Goal: Task Accomplishment & Management: Manage account settings

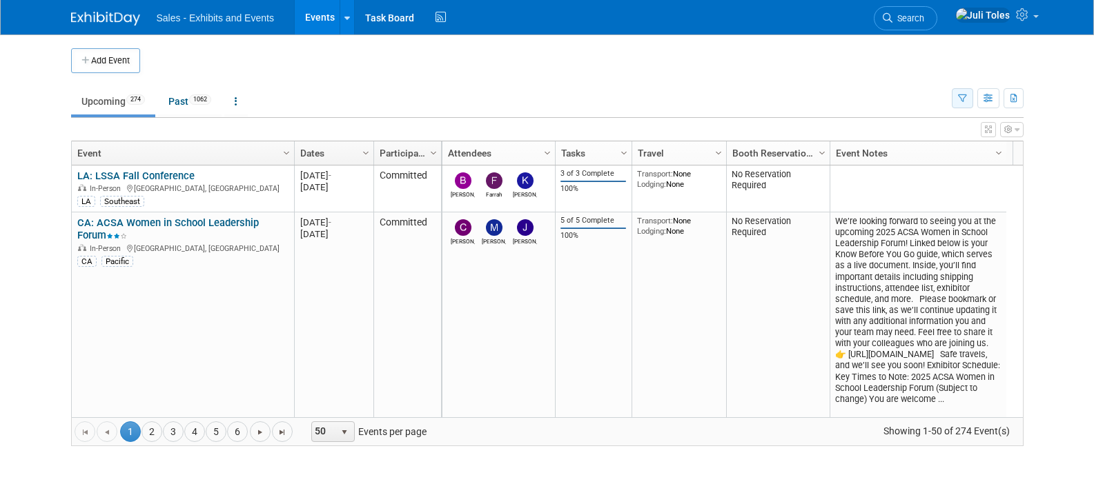
click at [960, 95] on icon "button" at bounding box center [962, 99] width 9 height 9
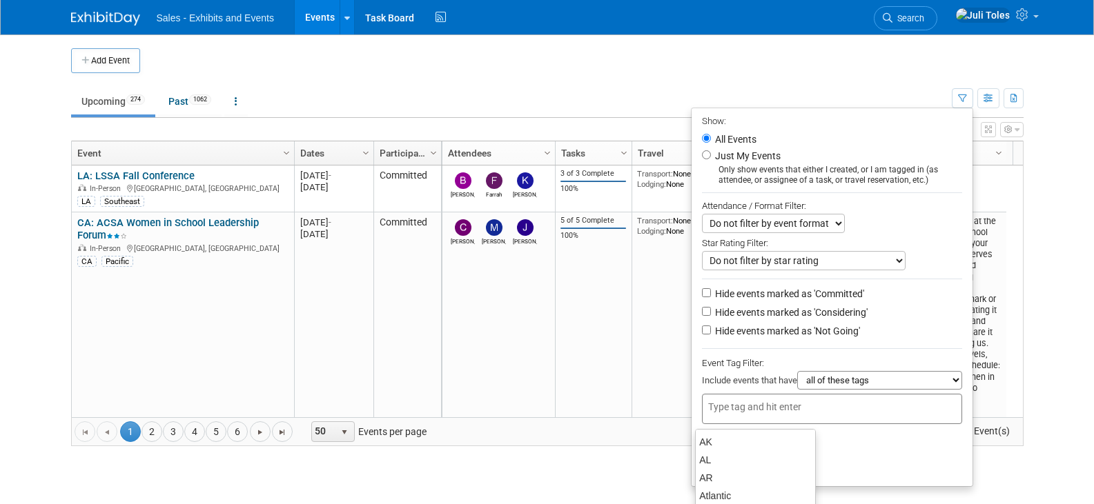
click at [767, 410] on input "text" at bounding box center [763, 407] width 110 height 14
type input "ca"
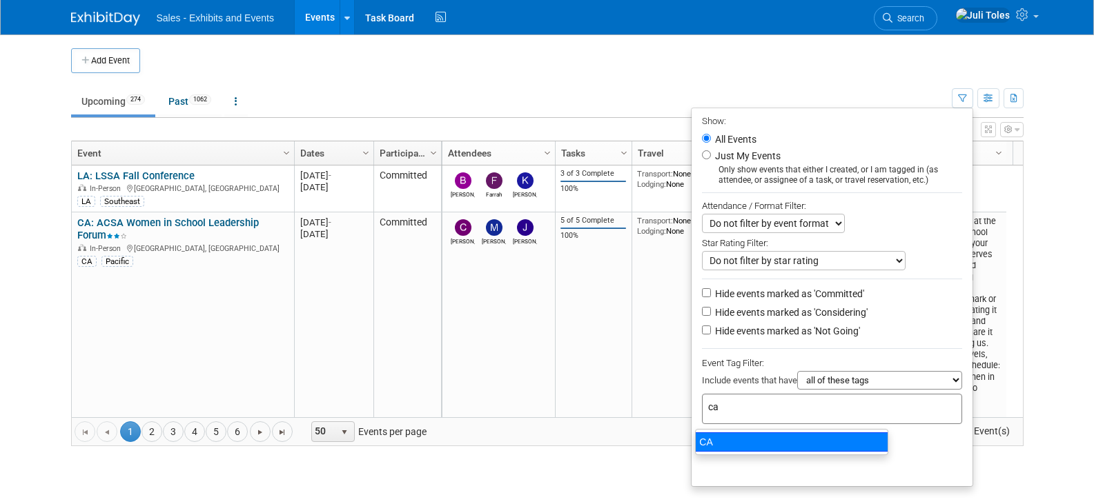
click at [708, 446] on div "CA" at bounding box center [791, 442] width 193 height 19
type input "CA"
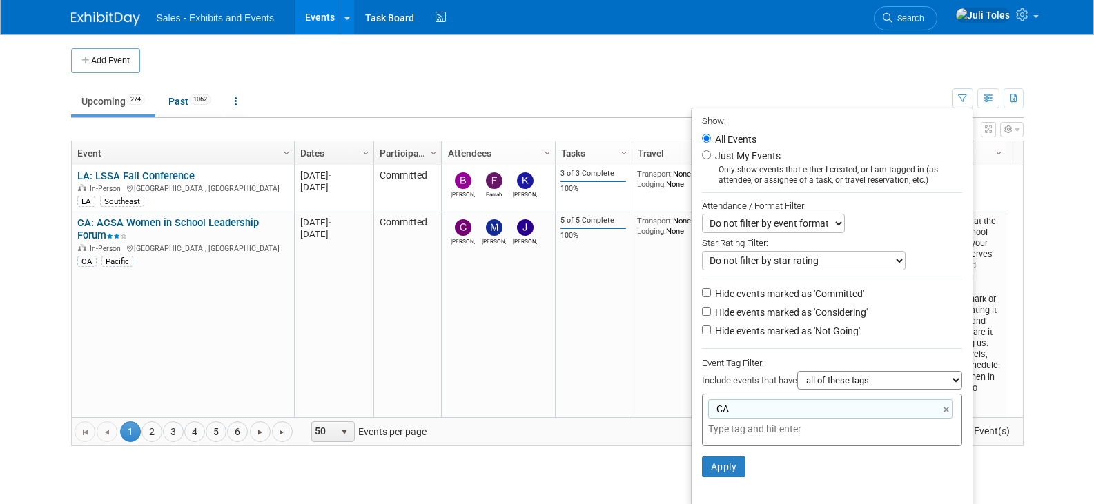
click at [698, 454] on li "Apply Clear Filters" at bounding box center [831, 466] width 281 height 41
click at [710, 471] on button "Apply" at bounding box center [724, 467] width 44 height 21
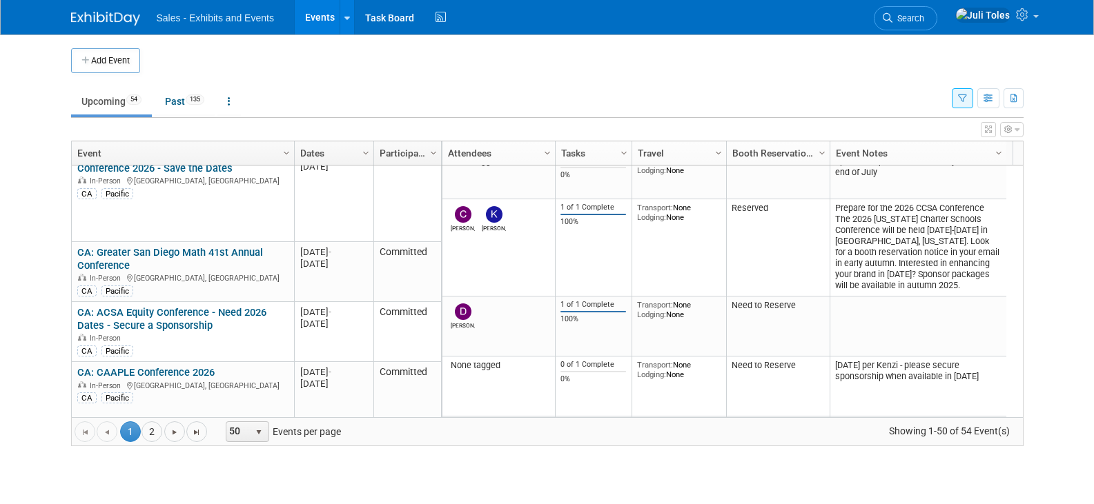
scroll to position [3196, 0]
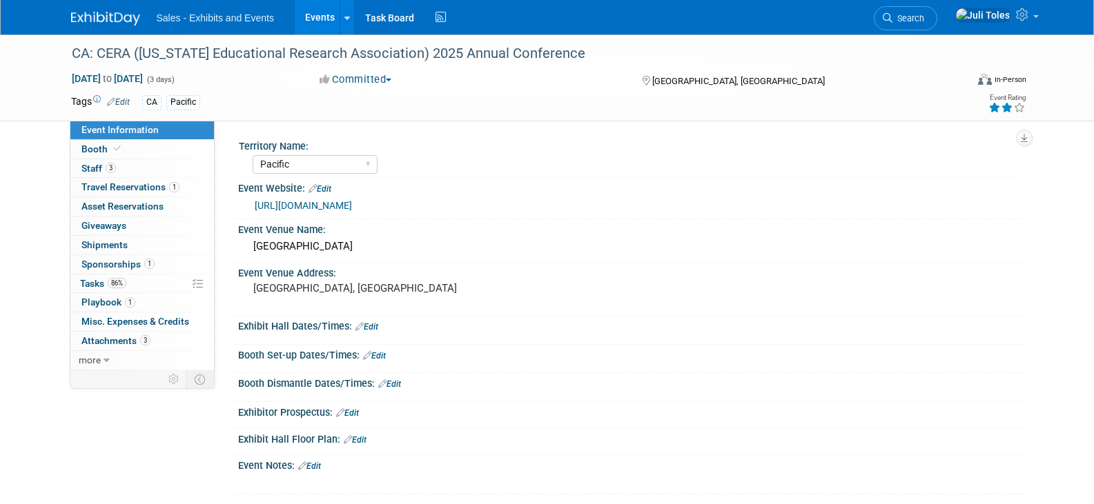
select select "Pacific"
click at [127, 190] on span "Travel Reservations 1" at bounding box center [130, 186] width 98 height 11
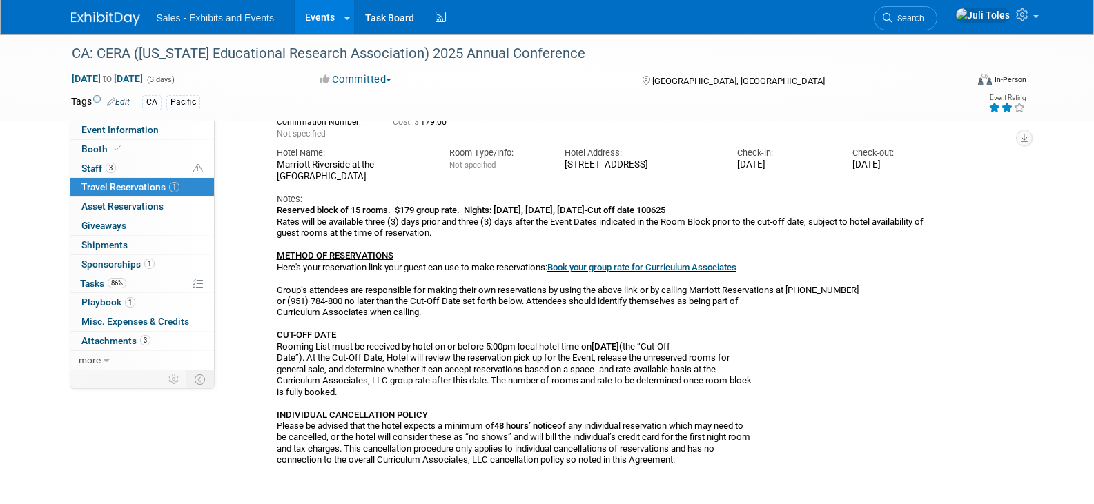
scroll to position [138, 0]
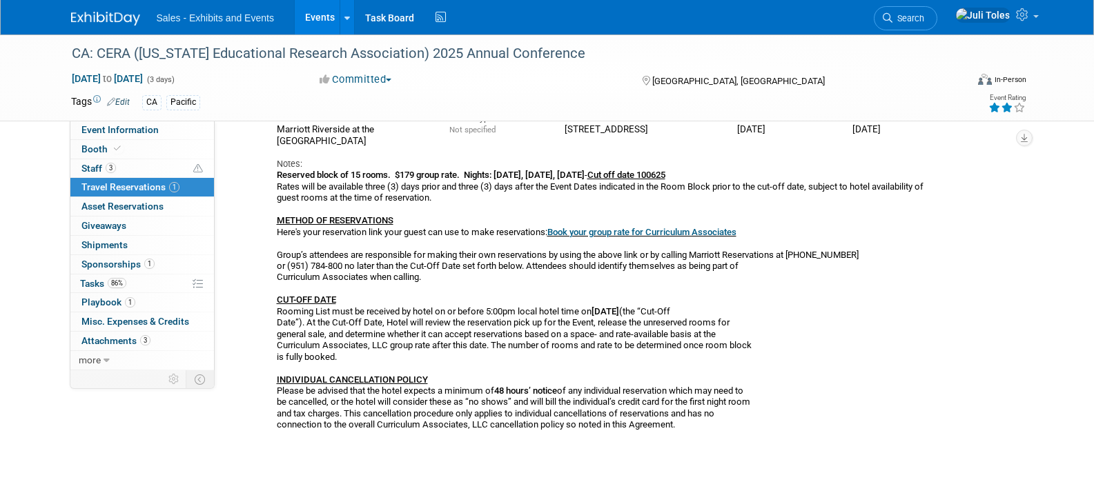
click at [670, 228] on link "Book your group rate for Curriculum Associates" at bounding box center [641, 232] width 189 height 10
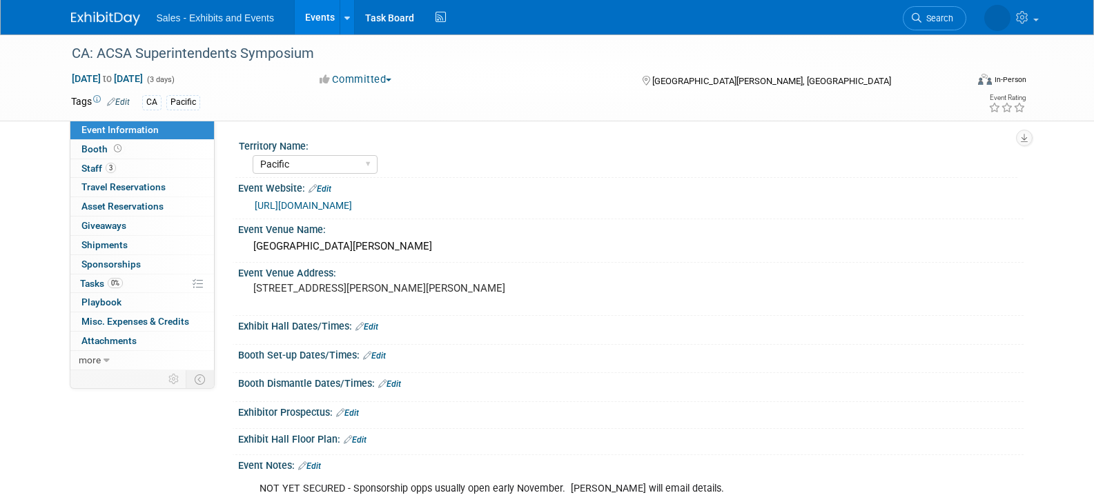
select select "Pacific"
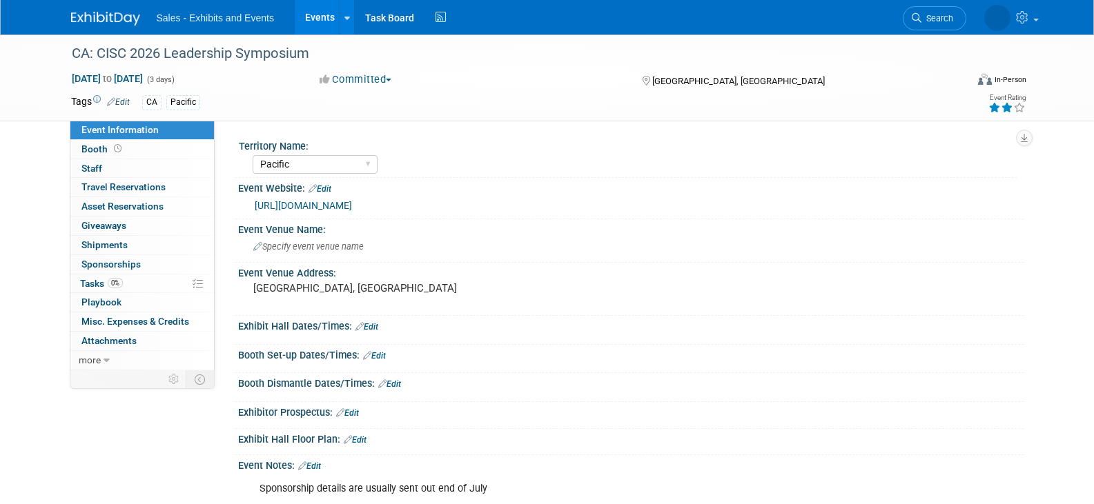
select select "Pacific"
click at [307, 201] on link "[URL][DOMAIN_NAME]" at bounding box center [303, 205] width 97 height 11
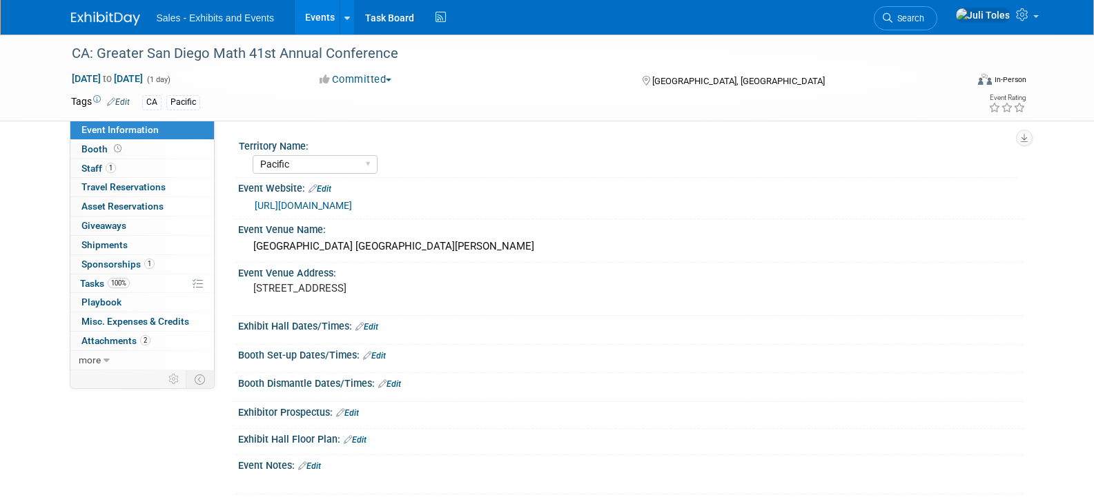
select select "Pacific"
click at [86, 166] on span "Staff 1" at bounding box center [98, 168] width 34 height 11
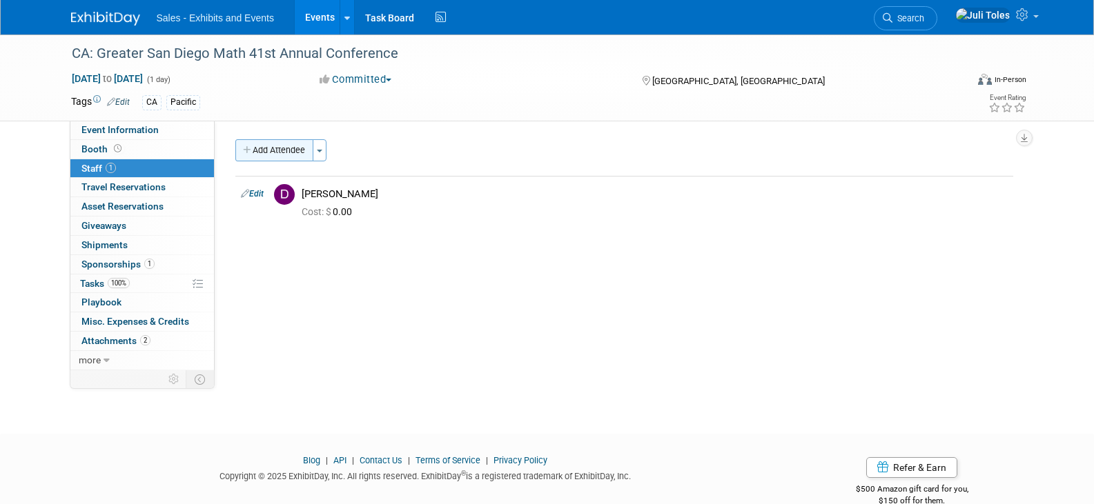
click at [294, 149] on button "Add Attendee" at bounding box center [274, 150] width 78 height 22
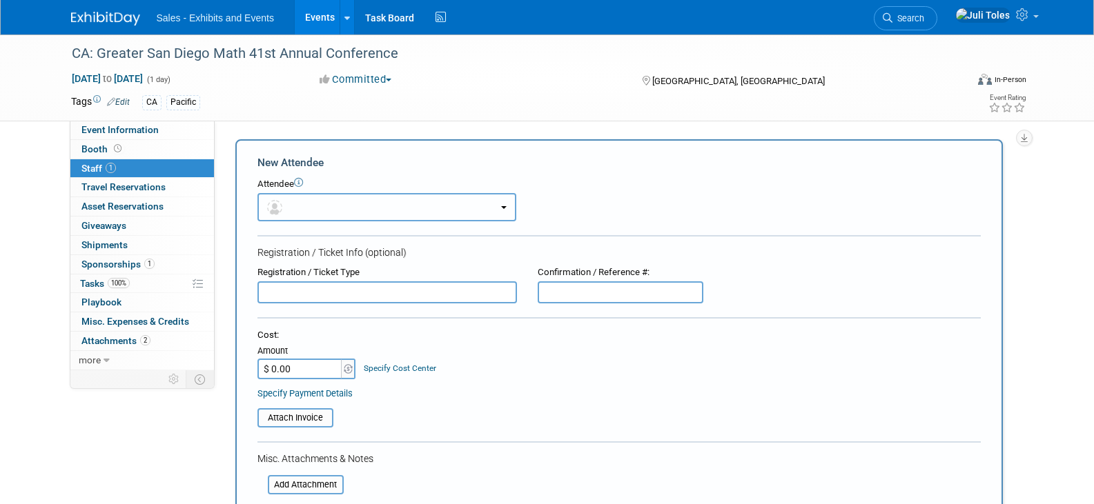
click at [328, 208] on button "button" at bounding box center [386, 207] width 259 height 28
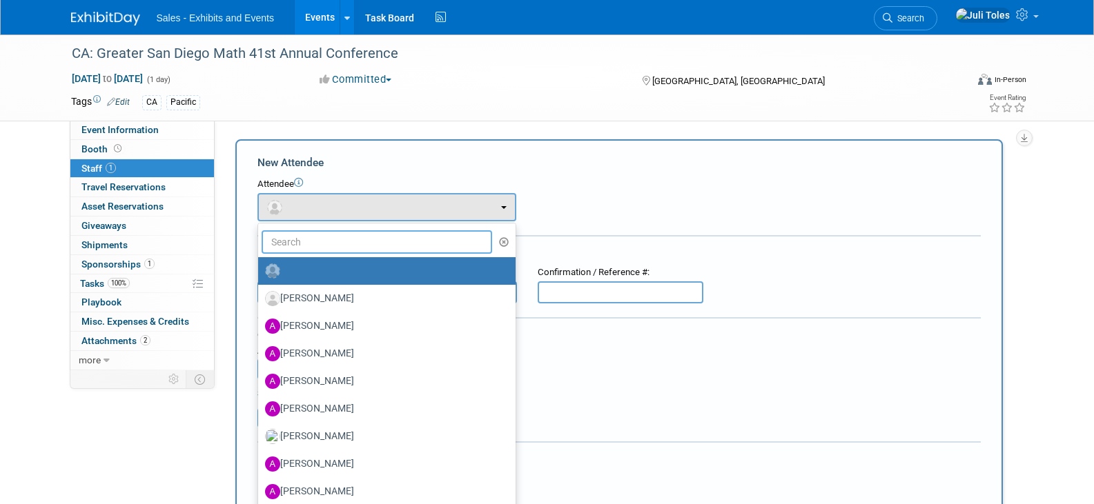
click at [324, 248] on input "text" at bounding box center [376, 241] width 231 height 23
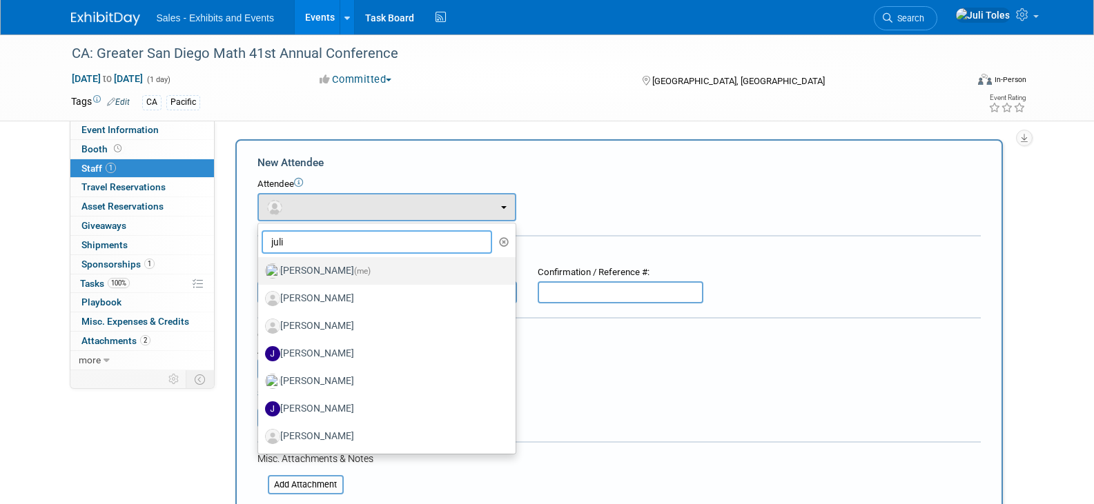
type input "juli"
click at [311, 266] on label "Juli Toles (me)" at bounding box center [383, 271] width 237 height 22
click at [260, 266] on input "Juli Toles (me)" at bounding box center [255, 269] width 9 height 9
select select "18cd6077-e990-41ea-a89a-49a2f4d8b26a"
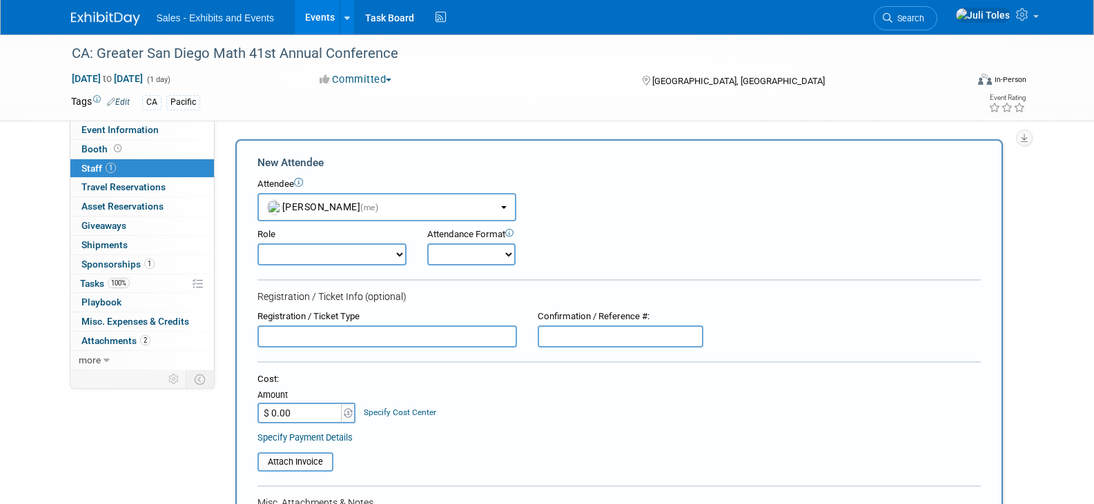
click at [317, 258] on select "Author Demonstrator Host Planner Presenter Product Rep Sales Representative" at bounding box center [331, 255] width 149 height 22
select select "4"
click at [257, 244] on select "Author Demonstrator Host Planner Presenter Product Rep Sales Representative" at bounding box center [331, 255] width 149 height 22
click at [468, 255] on select "Onsite Remote" at bounding box center [471, 255] width 88 height 22
select select "1"
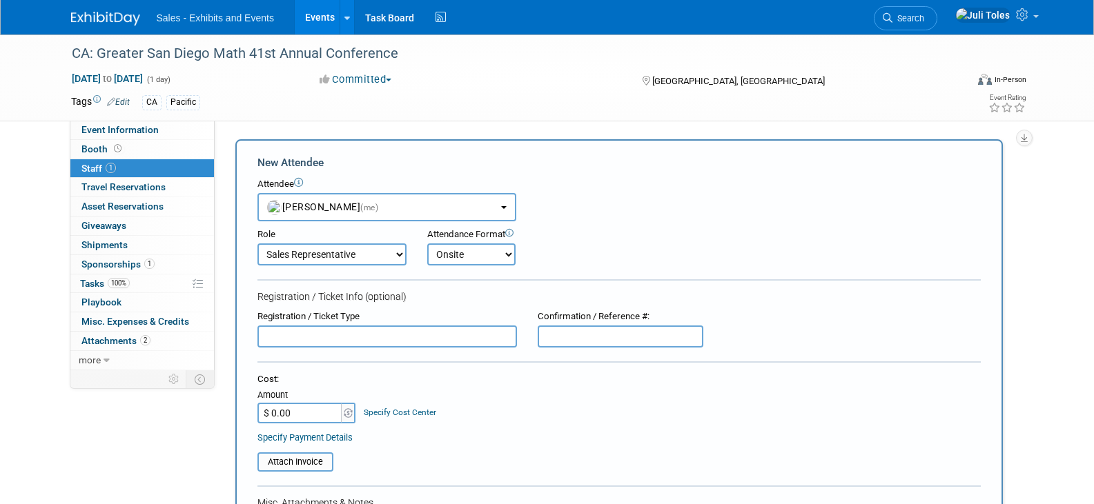
click at [427, 244] on select "Onsite Remote" at bounding box center [471, 255] width 88 height 22
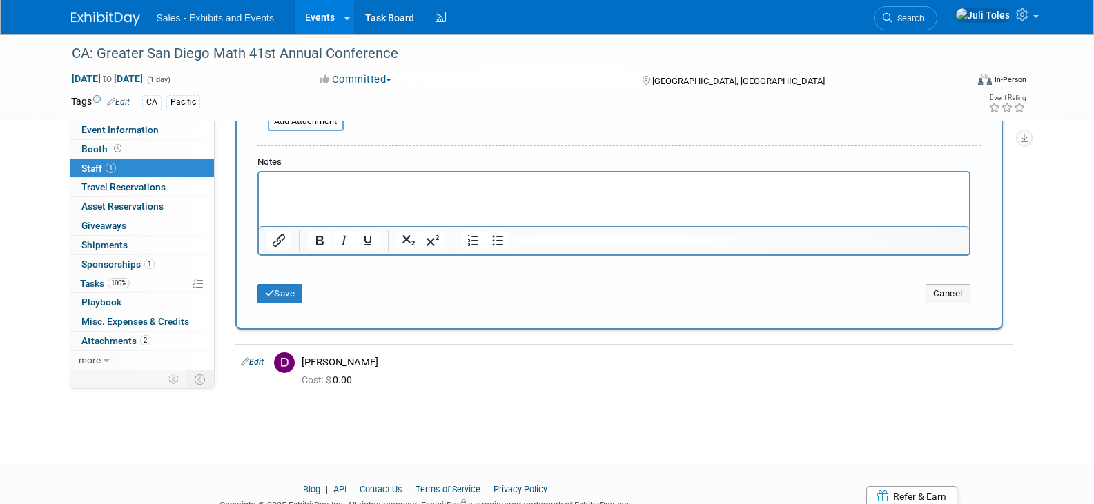
scroll to position [414, 0]
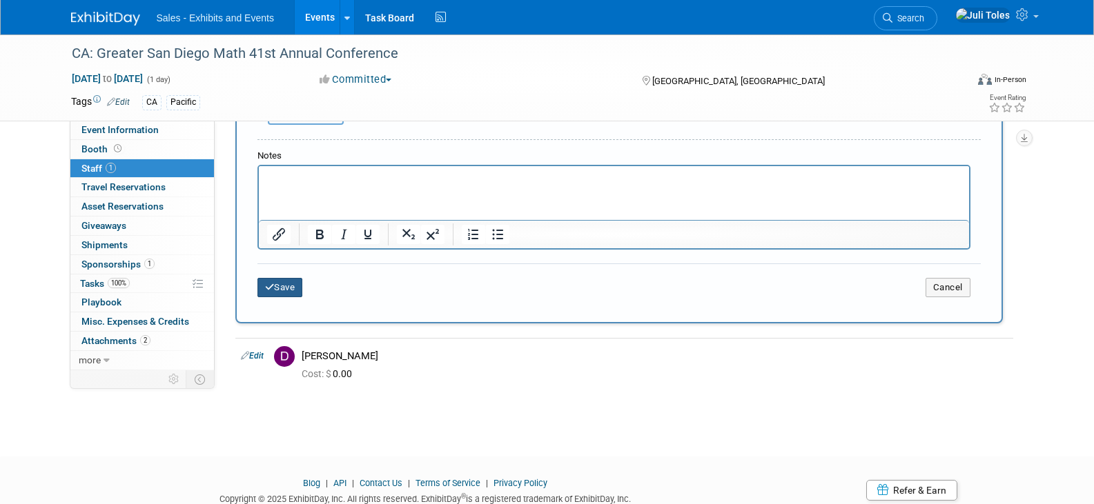
click at [278, 293] on button "Save" at bounding box center [280, 287] width 46 height 19
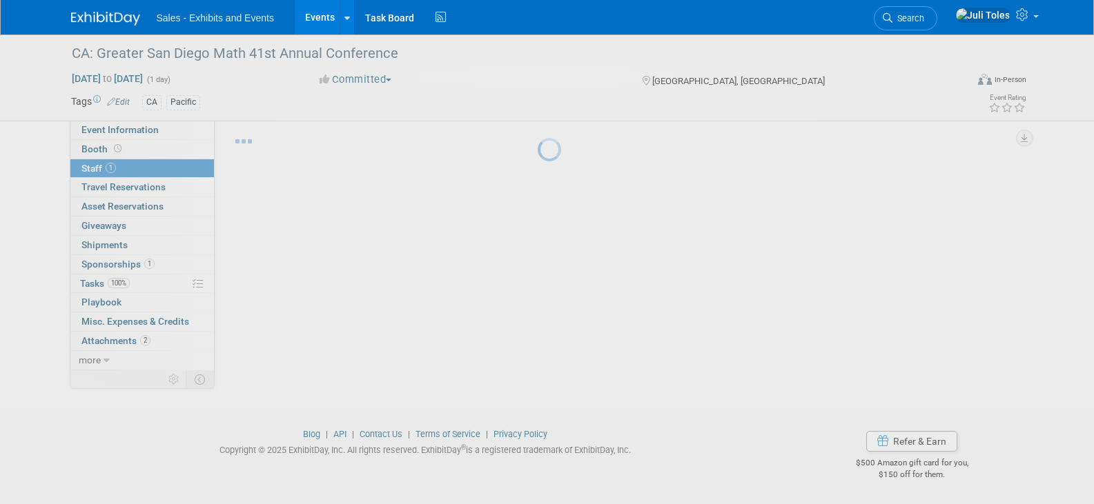
scroll to position [26, 0]
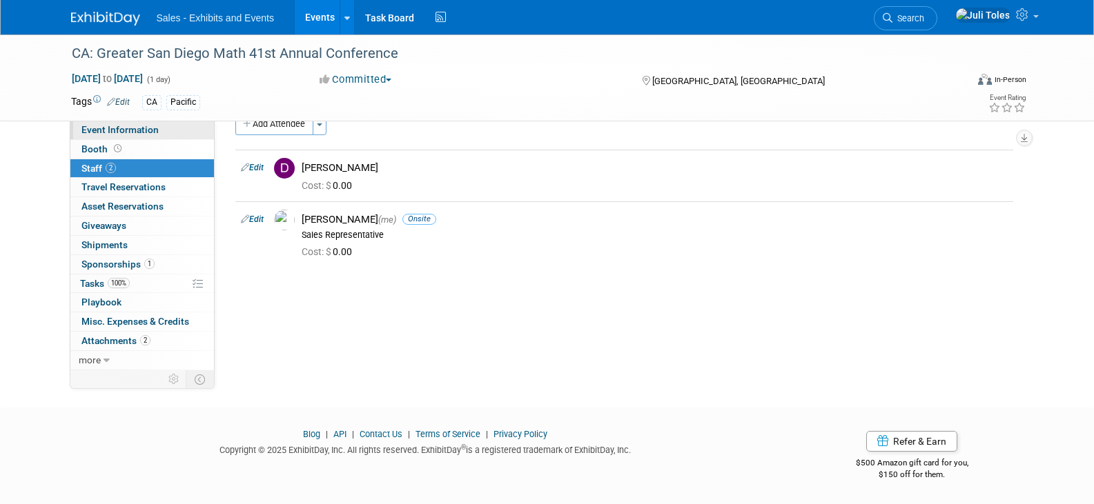
click at [112, 130] on span "Event Information" at bounding box center [119, 129] width 77 height 11
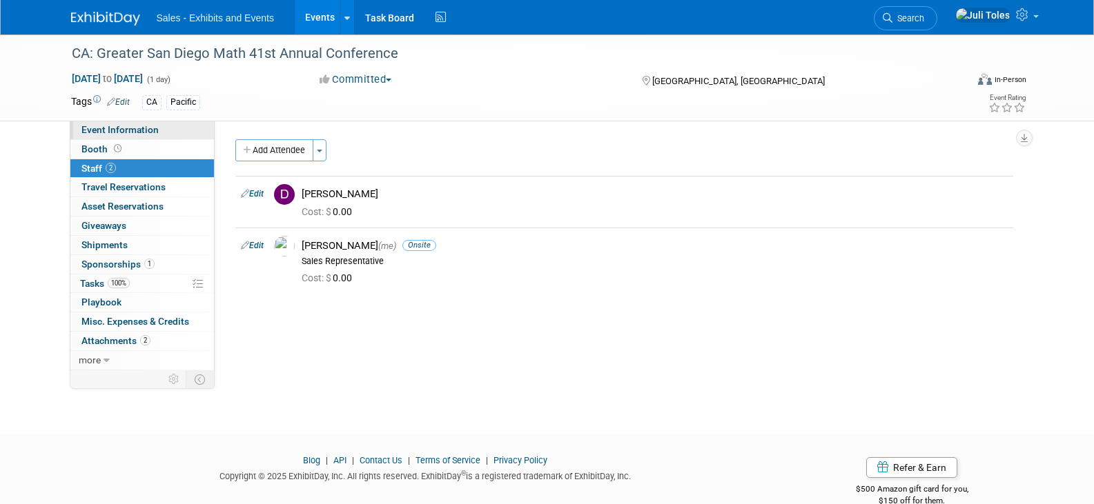
select select "Pacific"
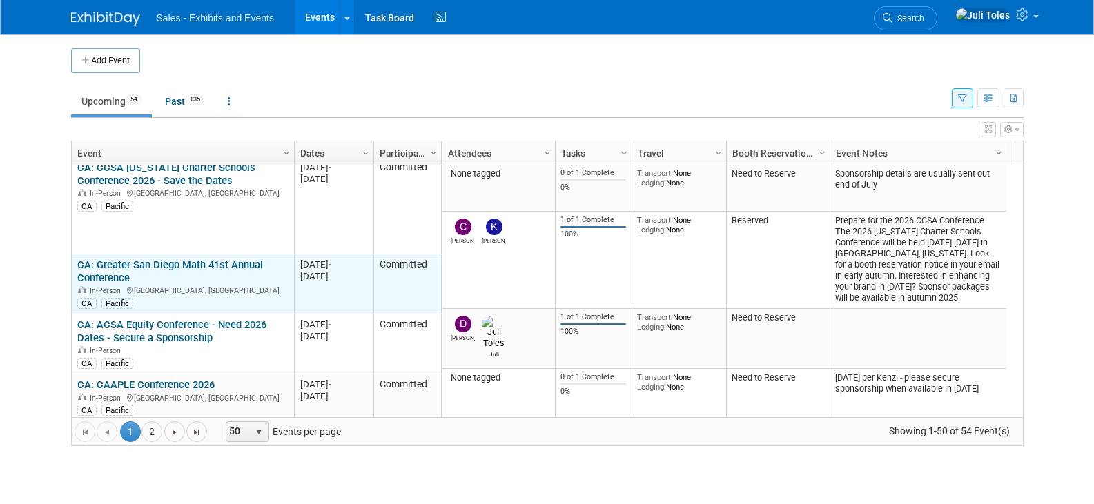
scroll to position [3239, 0]
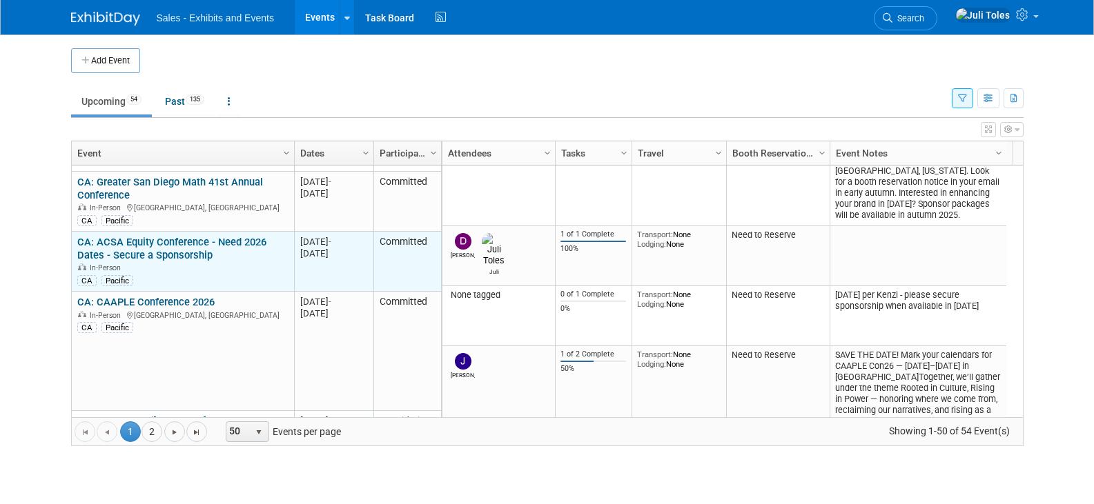
click at [147, 236] on link "CA: ACSA Equity Conference - Need 2026 Dates - Secure a Sponsorship" at bounding box center [171, 249] width 189 height 26
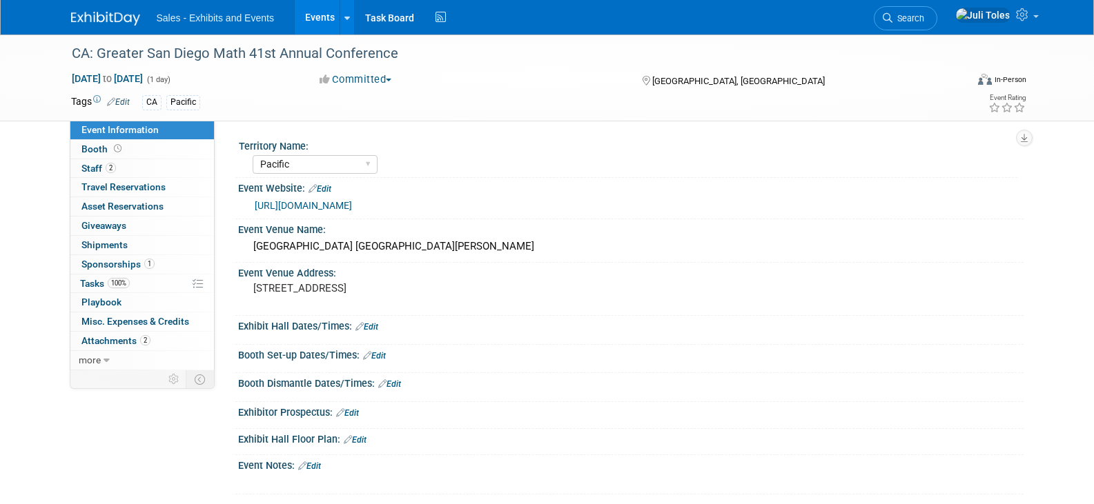
select select "Pacific"
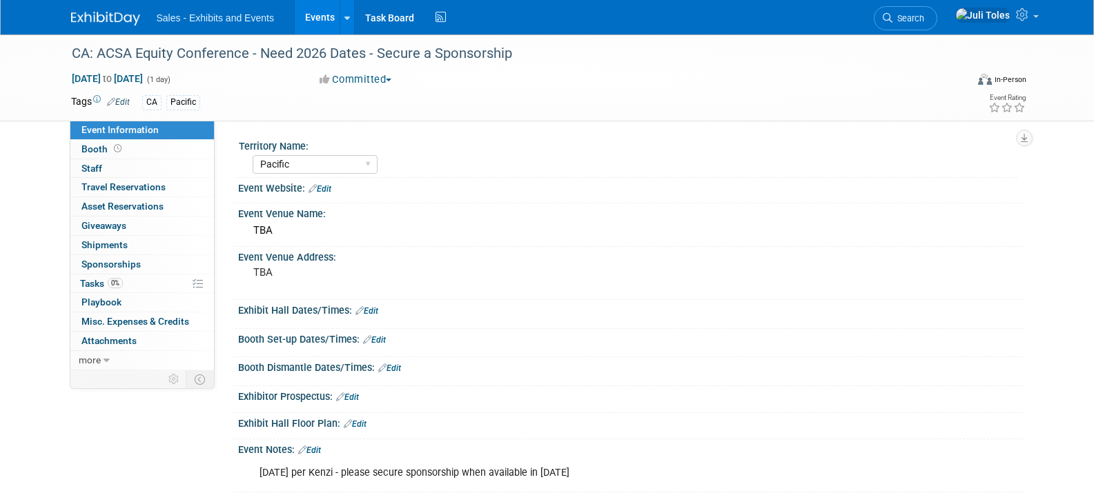
select select "Pacific"
click at [206, 50] on div "CA: ACSA Equity Conference - Need 2026 Dates - Secure a Sponsorship" at bounding box center [506, 53] width 878 height 25
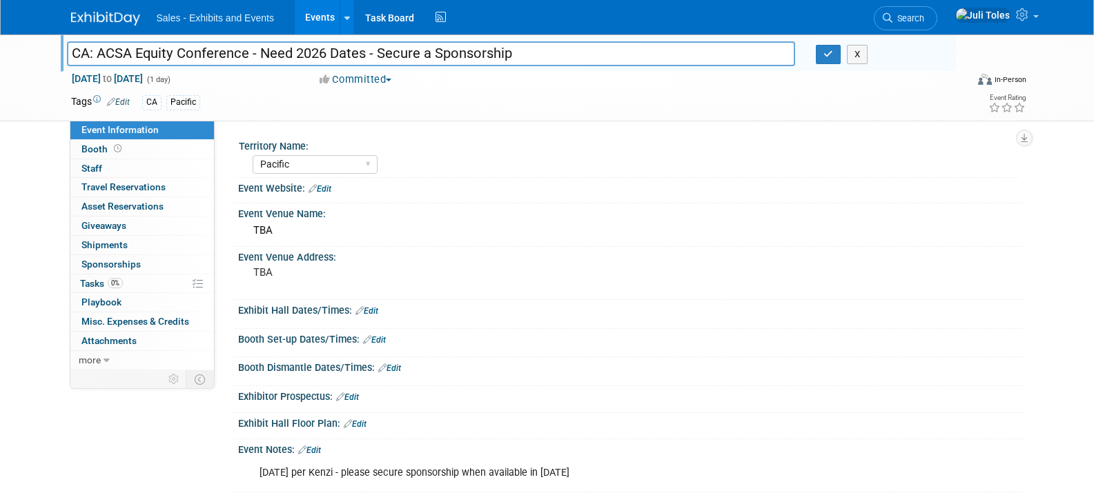
click at [206, 50] on input "CA: ACSA Equity Conference - Need 2026 Dates - Secure a Sponsorship" at bounding box center [431, 53] width 729 height 24
drag, startPoint x: 517, startPoint y: 51, endPoint x: 229, endPoint y: 54, distance: 287.7
click at [229, 54] on input "CA: ACSA Equity Institute - Need 2026 Dates - Secure a Sponsorship" at bounding box center [431, 53] width 729 height 24
type input "CA: ACSA Equity Institute"
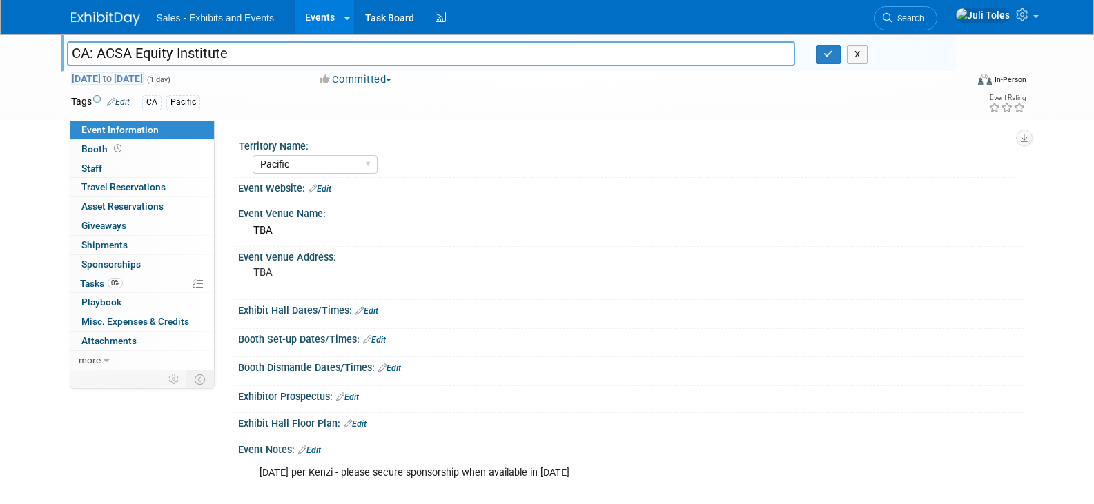
click at [144, 77] on span "[DATE] to [DATE]" at bounding box center [107, 78] width 72 height 12
type input "[DATE]"
select select "2"
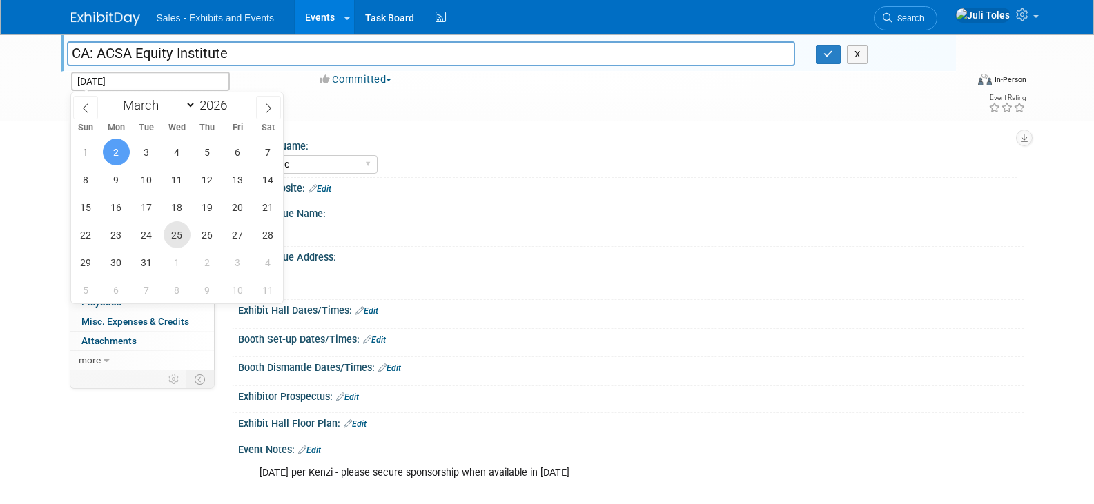
click at [176, 236] on span "25" at bounding box center [177, 234] width 27 height 27
type input "[DATE]"
click at [238, 234] on span "27" at bounding box center [237, 234] width 27 height 27
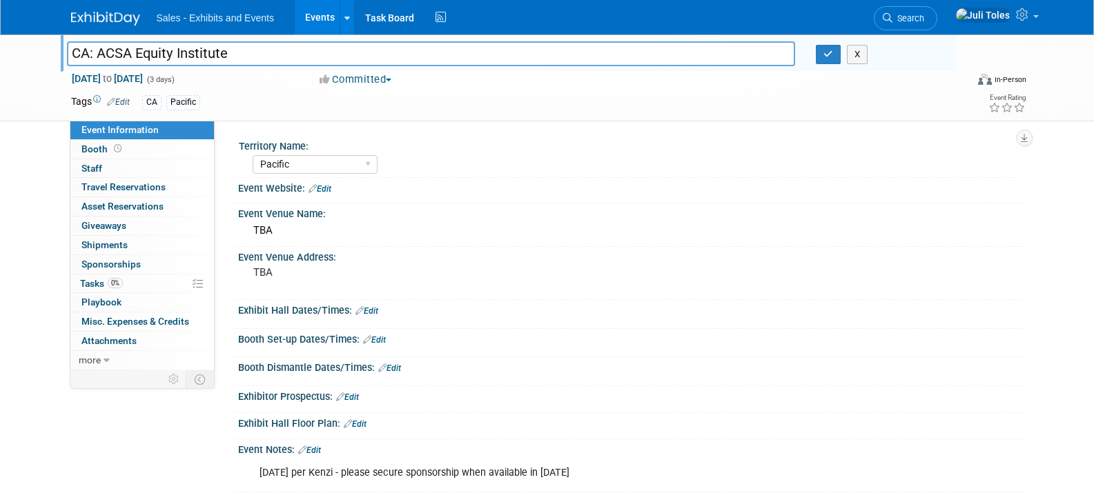
click at [391, 81] on span "button" at bounding box center [389, 80] width 6 height 3
click at [382, 121] on link "Considering" at bounding box center [369, 121] width 109 height 19
click at [263, 275] on pre "TBA" at bounding box center [401, 272] width 297 height 12
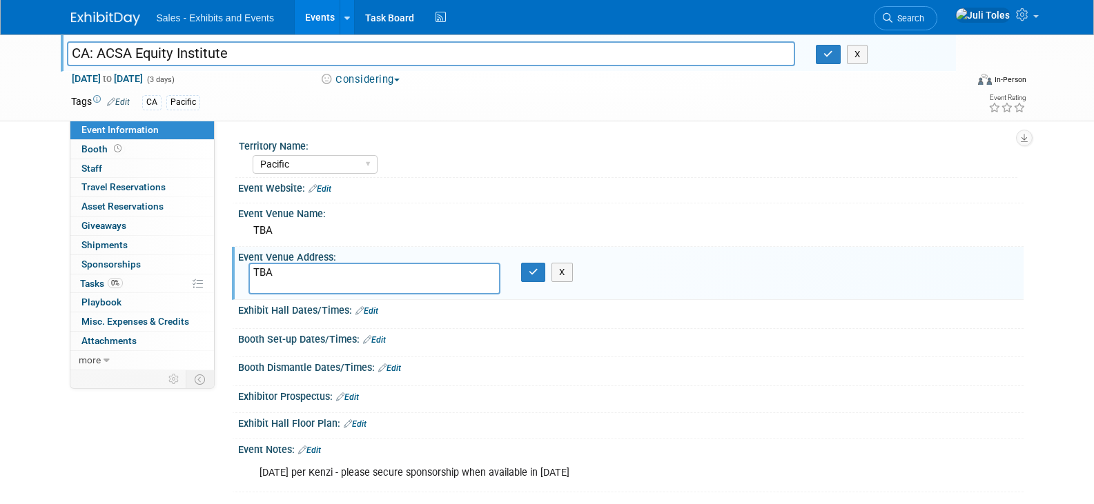
drag, startPoint x: 293, startPoint y: 275, endPoint x: 240, endPoint y: 272, distance: 52.5
click at [240, 272] on div "TBA" at bounding box center [374, 279] width 273 height 32
type textarea "[GEOGRAPHIC_DATA], [GEOGRAPHIC_DATA]"
click at [535, 276] on icon "button" at bounding box center [534, 272] width 10 height 9
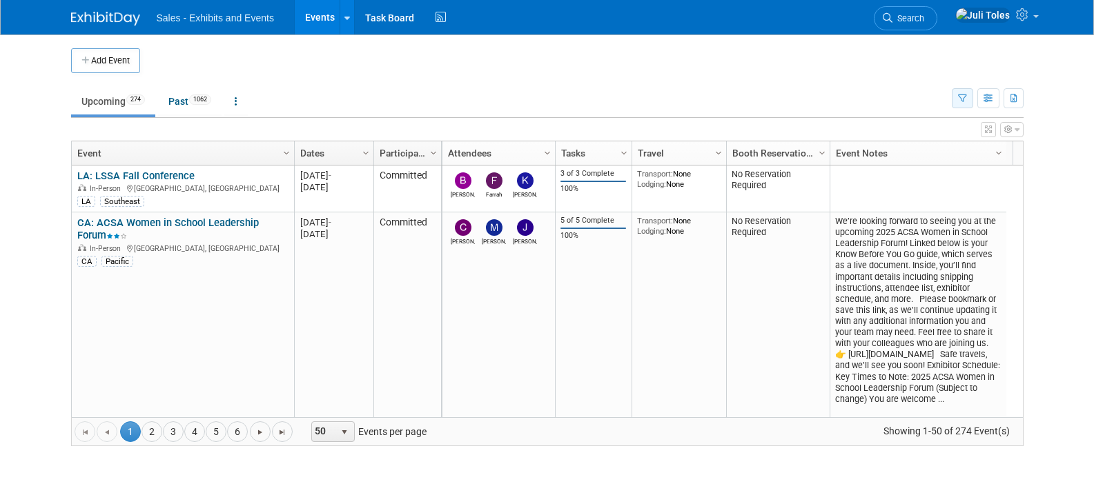
click at [962, 99] on icon "button" at bounding box center [962, 99] width 9 height 9
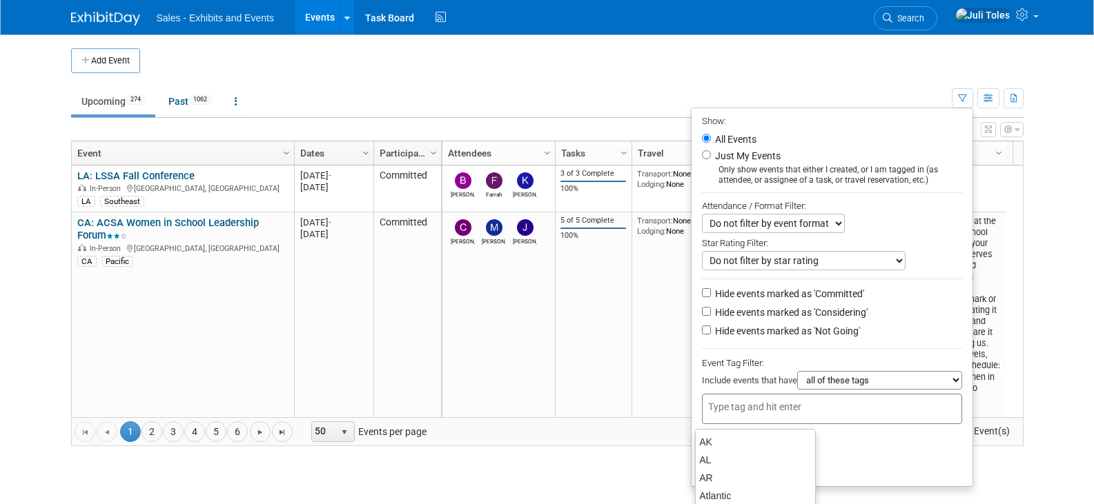
click at [817, 411] on div at bounding box center [832, 409] width 260 height 30
type input "ca"
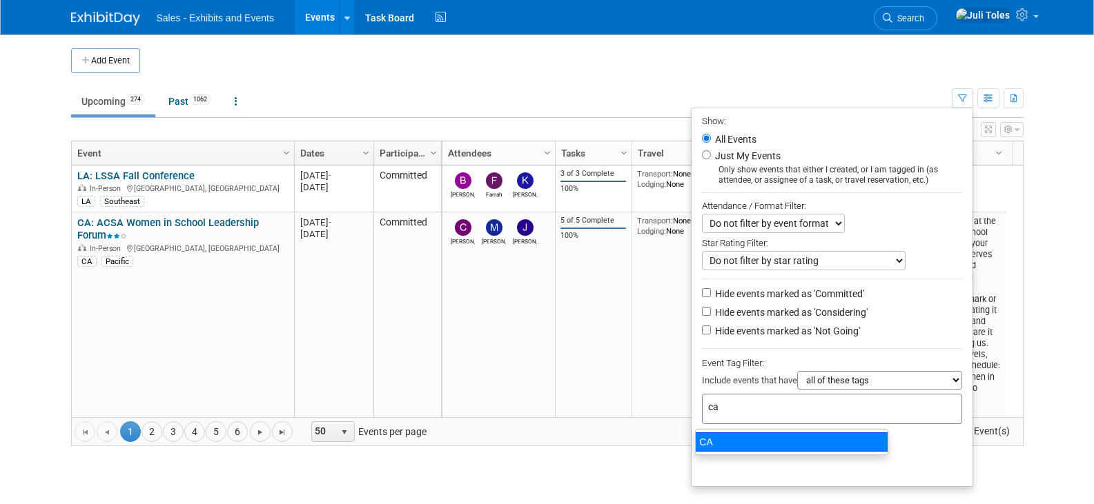
click at [730, 439] on div "CA" at bounding box center [791, 442] width 193 height 19
type input "CA"
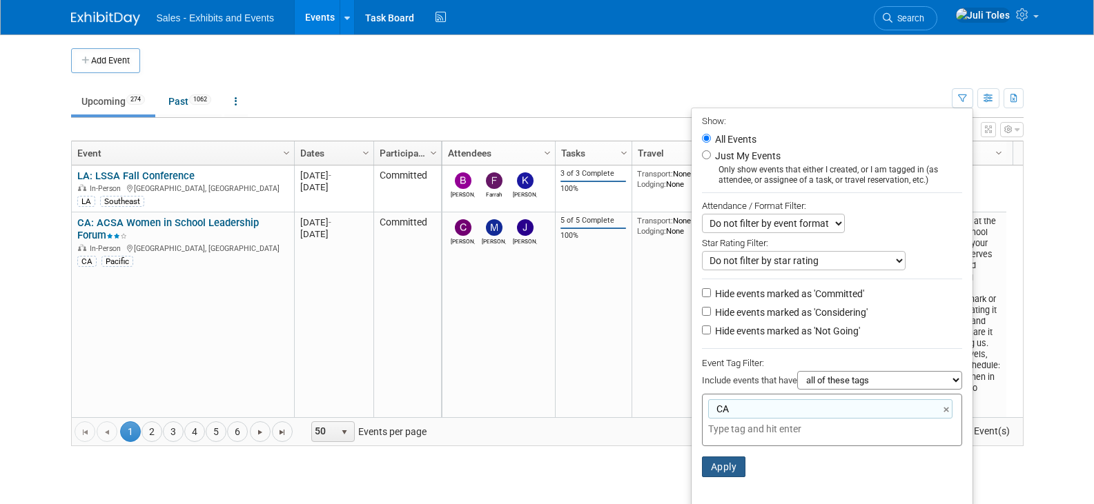
click at [719, 468] on button "Apply" at bounding box center [724, 467] width 44 height 21
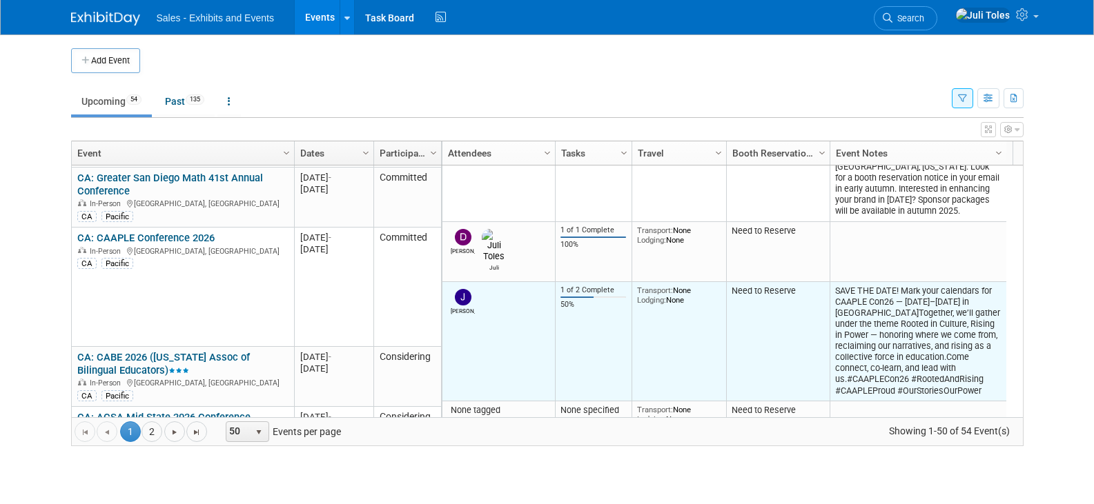
scroll to position [3312, 0]
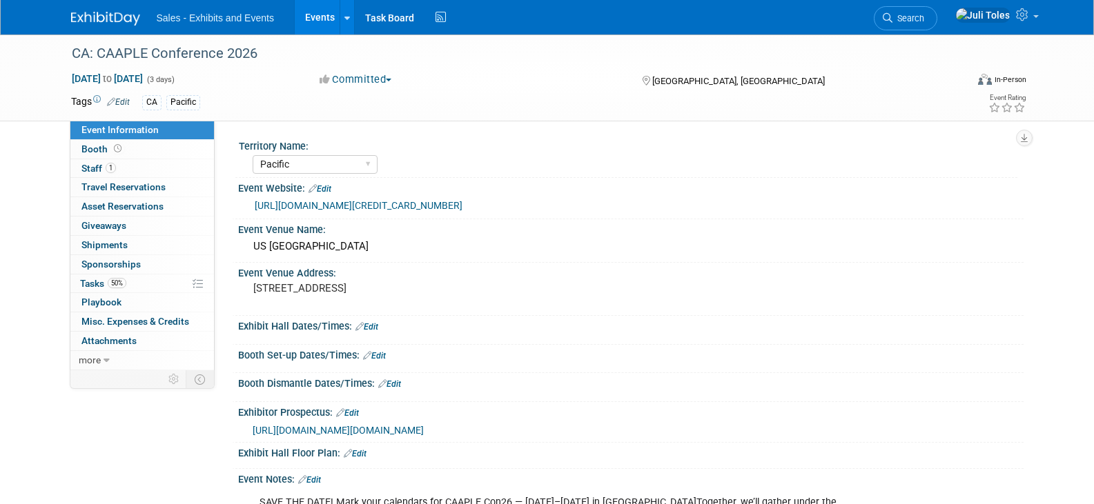
select select "Pacific"
